Goal: Task Accomplishment & Management: Manage account settings

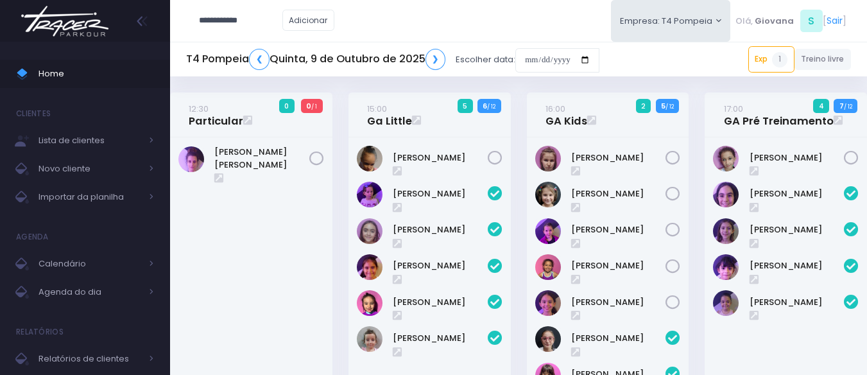
scroll to position [495, 0]
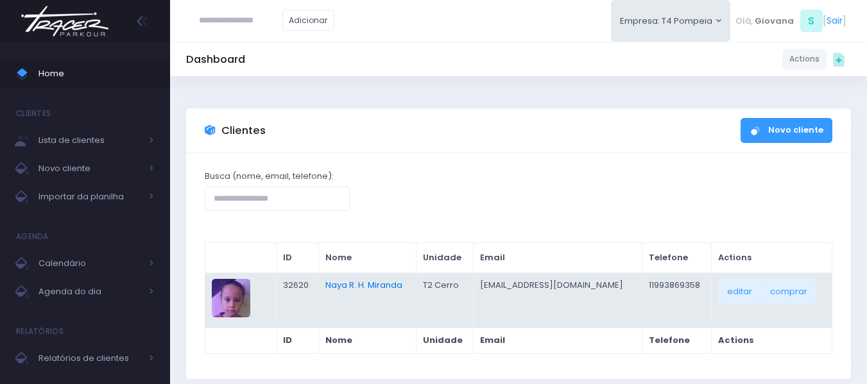
click at [365, 285] on link "Naya R. H. Miranda" at bounding box center [363, 285] width 77 height 12
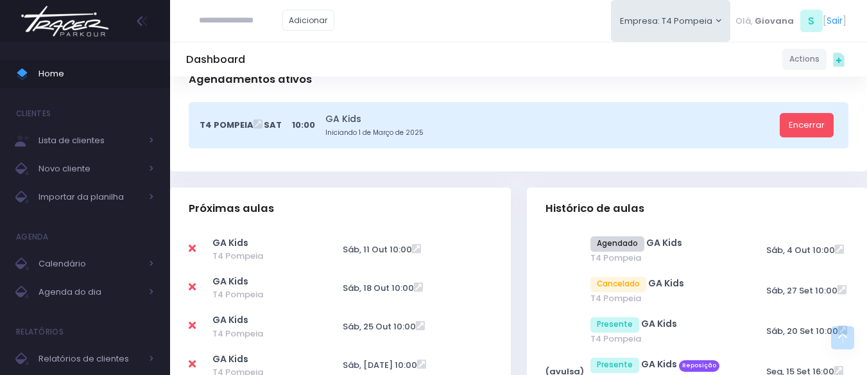
scroll to position [275, 0]
click at [192, 248] on icon at bounding box center [192, 248] width 7 height 10
type input "**********"
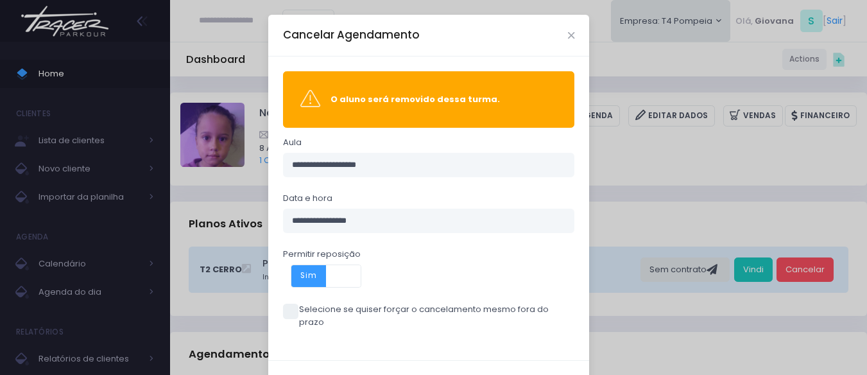
click at [287, 311] on span at bounding box center [290, 310] width 15 height 15
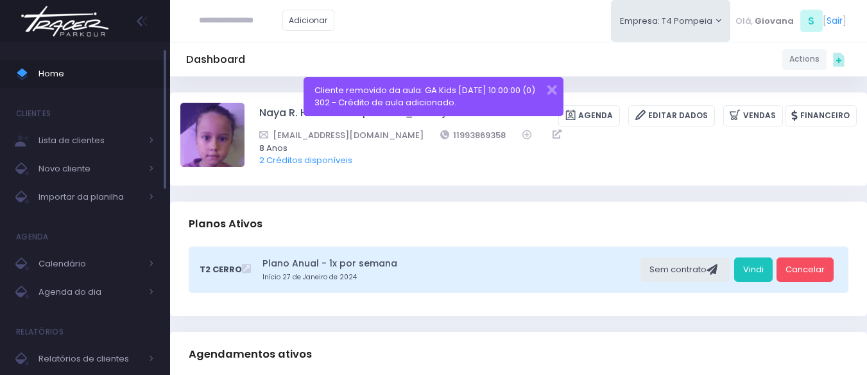
click at [84, 68] on span "Home" at bounding box center [95, 73] width 115 height 17
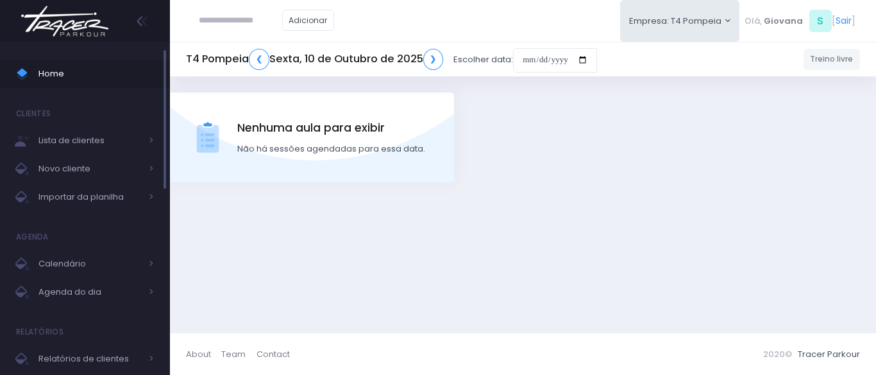
click at [69, 78] on span "Home" at bounding box center [95, 73] width 115 height 17
click at [435, 64] on link "❯" at bounding box center [433, 59] width 21 height 21
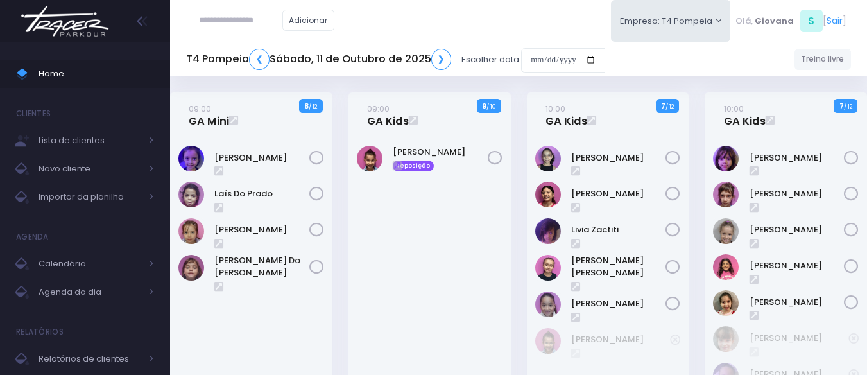
click at [346, 269] on div "09:00 GA Kids 9 / 10 Reposição" at bounding box center [429, 257] width 178 height 330
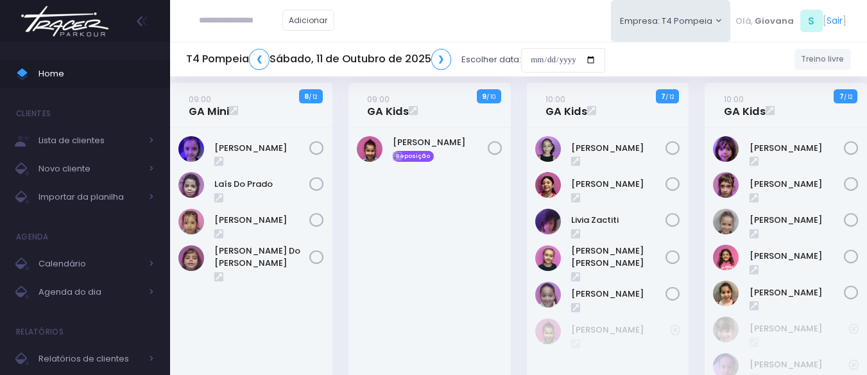
scroll to position [10, 0]
click at [517, 269] on div "09:00 GA Kids 9 / 10 Reposição" at bounding box center [429, 247] width 178 height 330
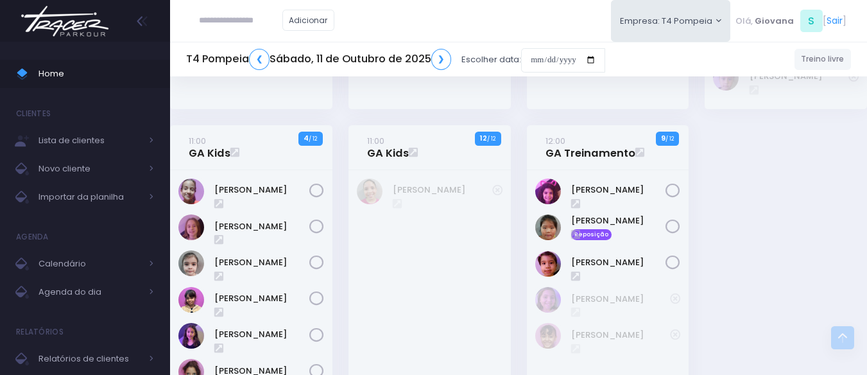
scroll to position [297, 0]
